Goal: Answer question/provide support

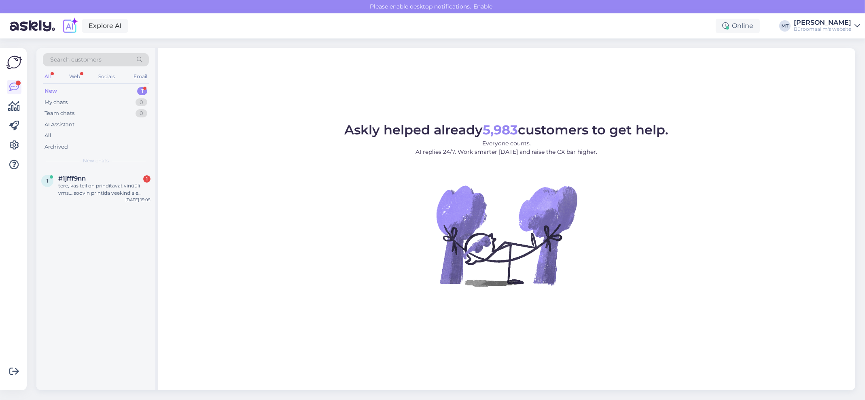
click at [49, 89] on div "New" at bounding box center [51, 91] width 13 height 8
click at [69, 189] on div "tere, kas teil on prinditavat vinüüli vms....soovin printida veekindlale materj…" at bounding box center [104, 189] width 92 height 15
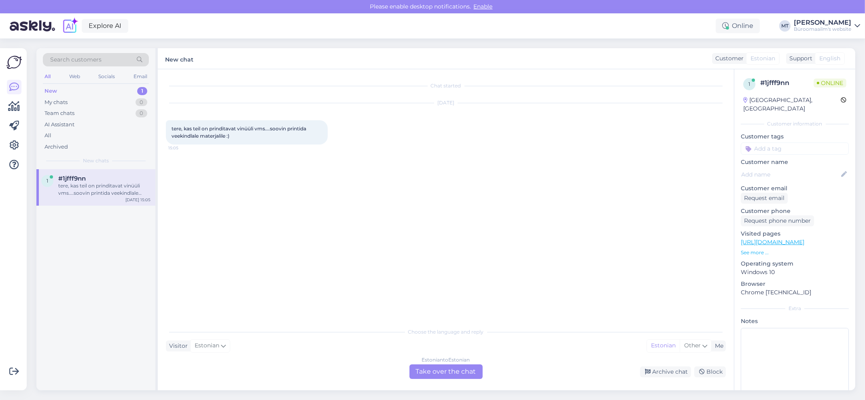
click at [455, 367] on div "Estonian to Estonian Take over the chat" at bounding box center [446, 371] width 73 height 15
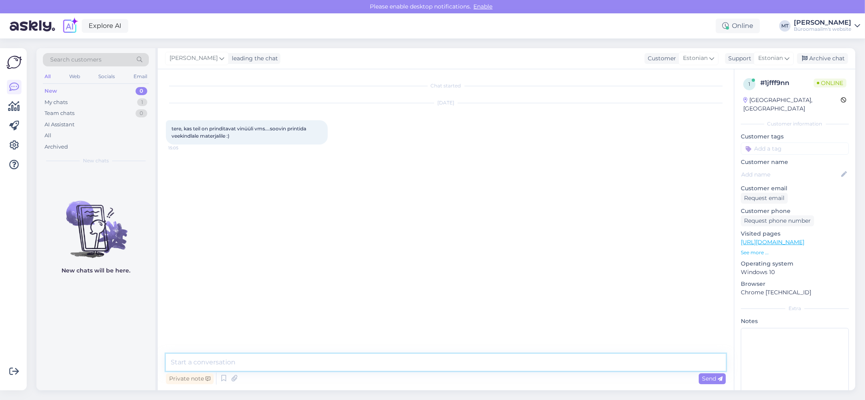
click at [184, 364] on textarea at bounding box center [446, 362] width 560 height 17
paste textarea "Tambet Kõrv 3D-printerite projektijuht Mob: [PHONE_NUMBER] Tel: [PHONE_NUMBER] …"
type textarea "Tere. Palun kirjutage Tambet Kõrv 3D-printerite projektijuht Mob: [PHONE_NUMBER…"
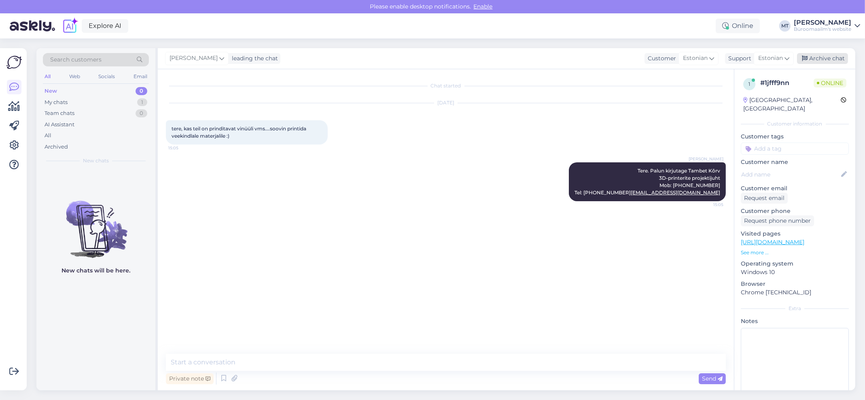
click at [831, 55] on div "Archive chat" at bounding box center [822, 58] width 51 height 11
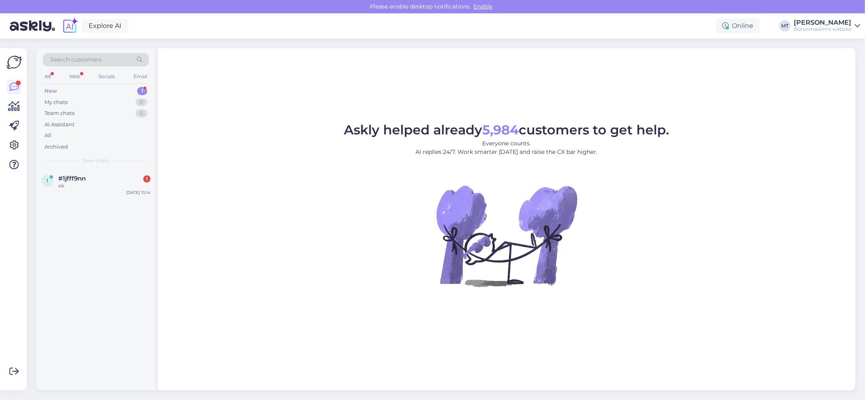
click at [54, 89] on div "New" at bounding box center [51, 91] width 13 height 8
click at [60, 179] on span "#1jfff9nn" at bounding box center [72, 178] width 28 height 7
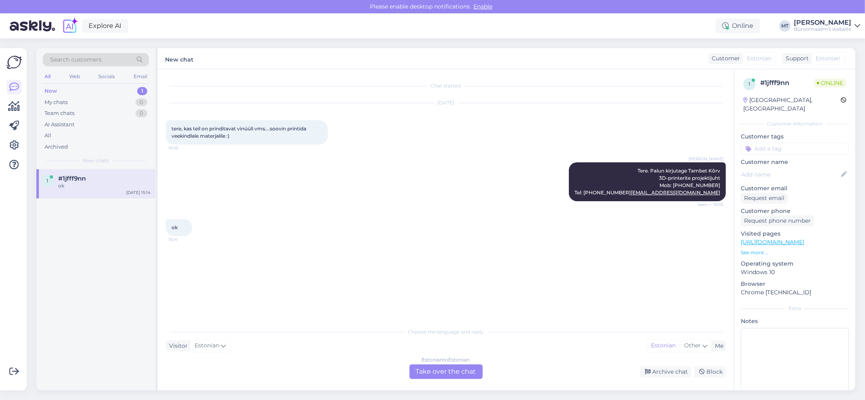
click at [459, 370] on div "Estonian to Estonian Take over the chat" at bounding box center [446, 371] width 73 height 15
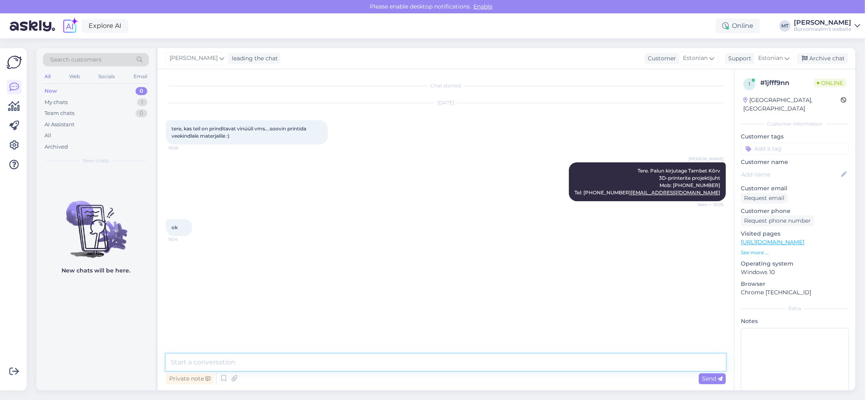
click at [190, 365] on textarea at bounding box center [446, 362] width 560 height 17
type textarea "Aitäh."
click at [830, 58] on div "Archive chat" at bounding box center [822, 58] width 51 height 11
